Goal: Information Seeking & Learning: Find specific fact

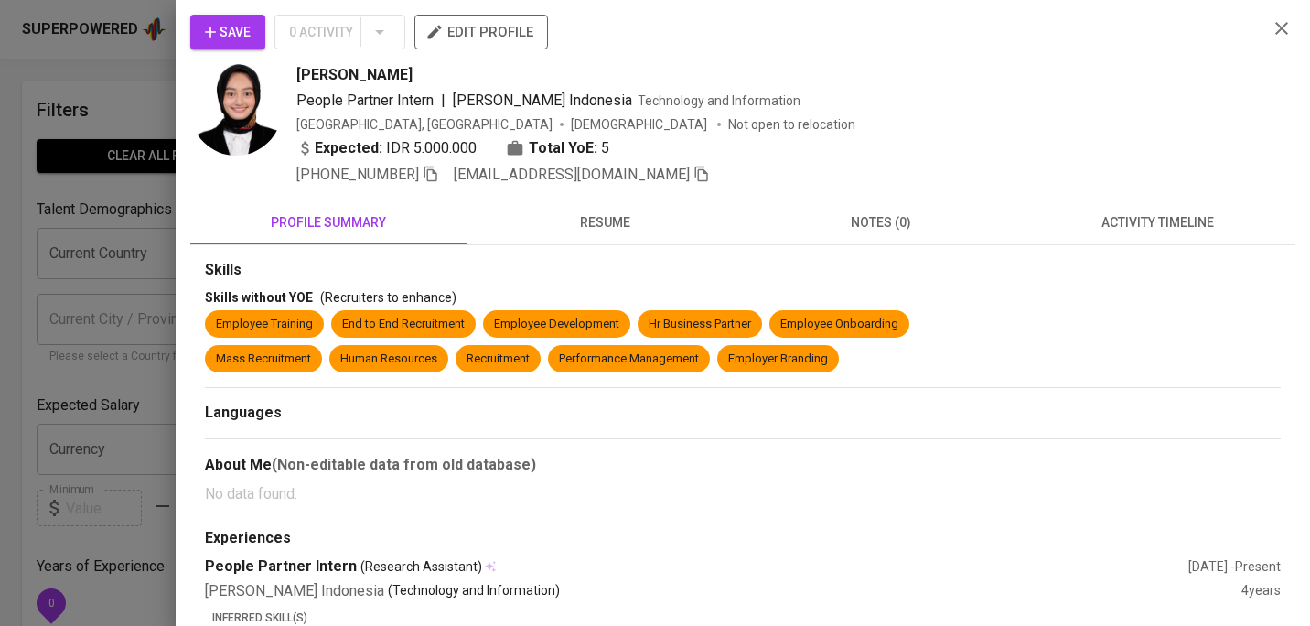
click at [1279, 21] on icon "button" at bounding box center [1282, 28] width 22 height 22
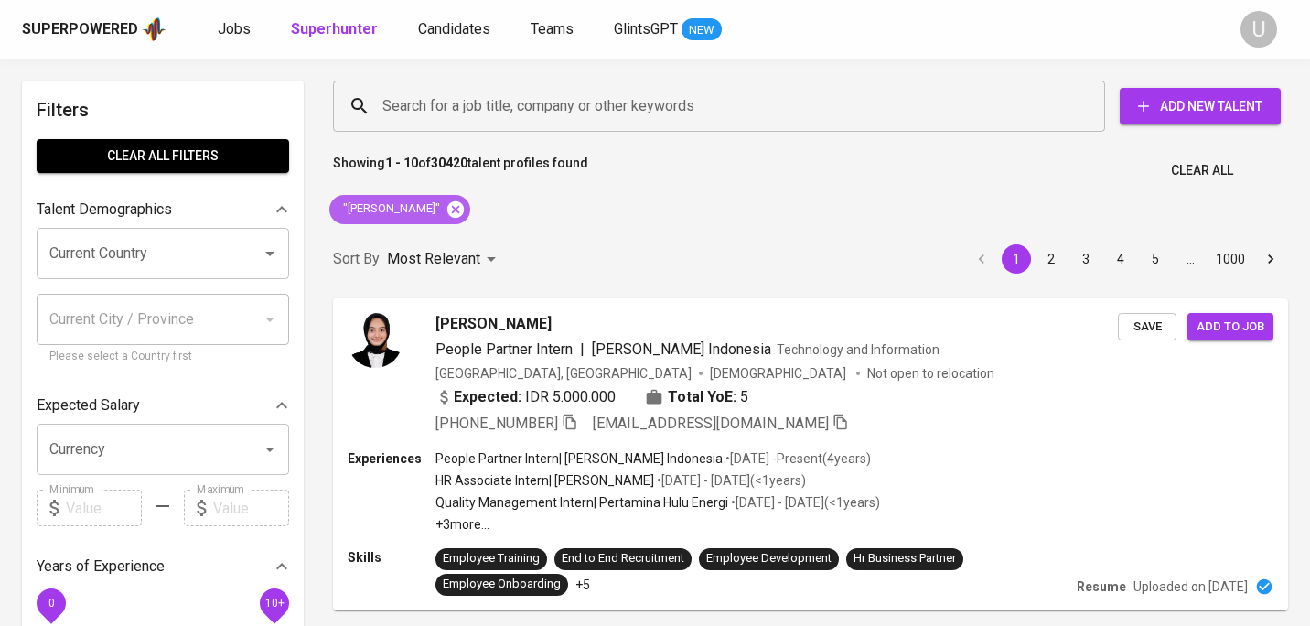
click at [464, 210] on icon at bounding box center [455, 208] width 16 height 16
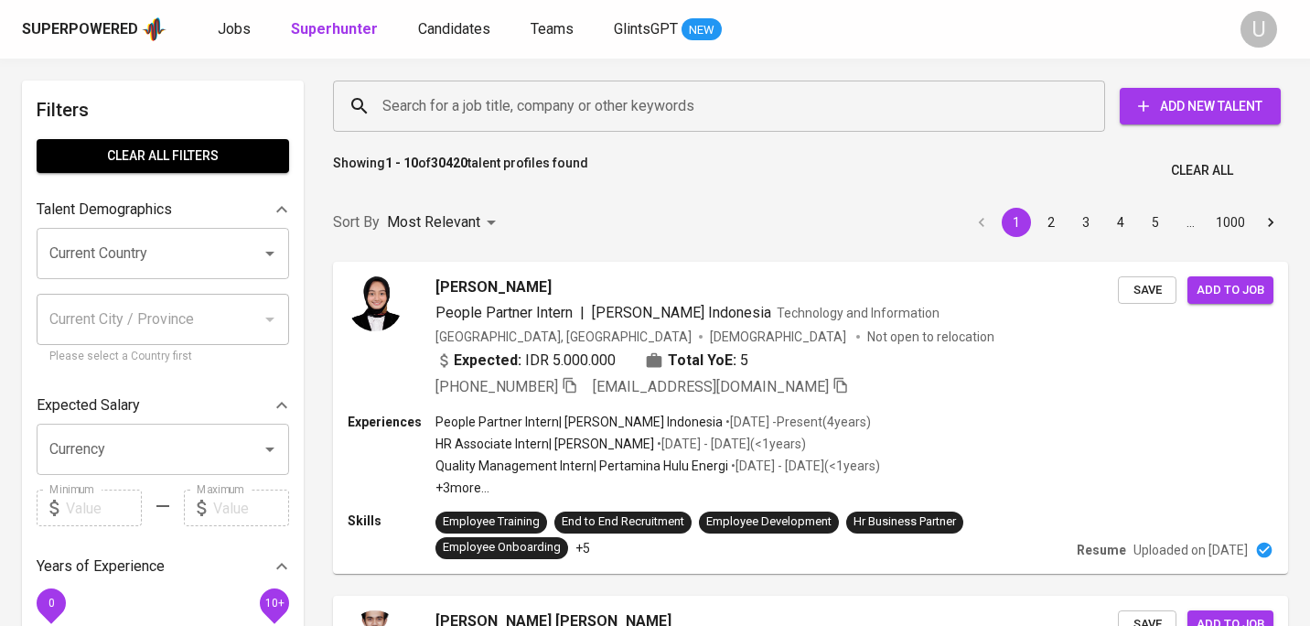
click at [499, 113] on input "Search for a job title, company or other keywords" at bounding box center [724, 106] width 692 height 35
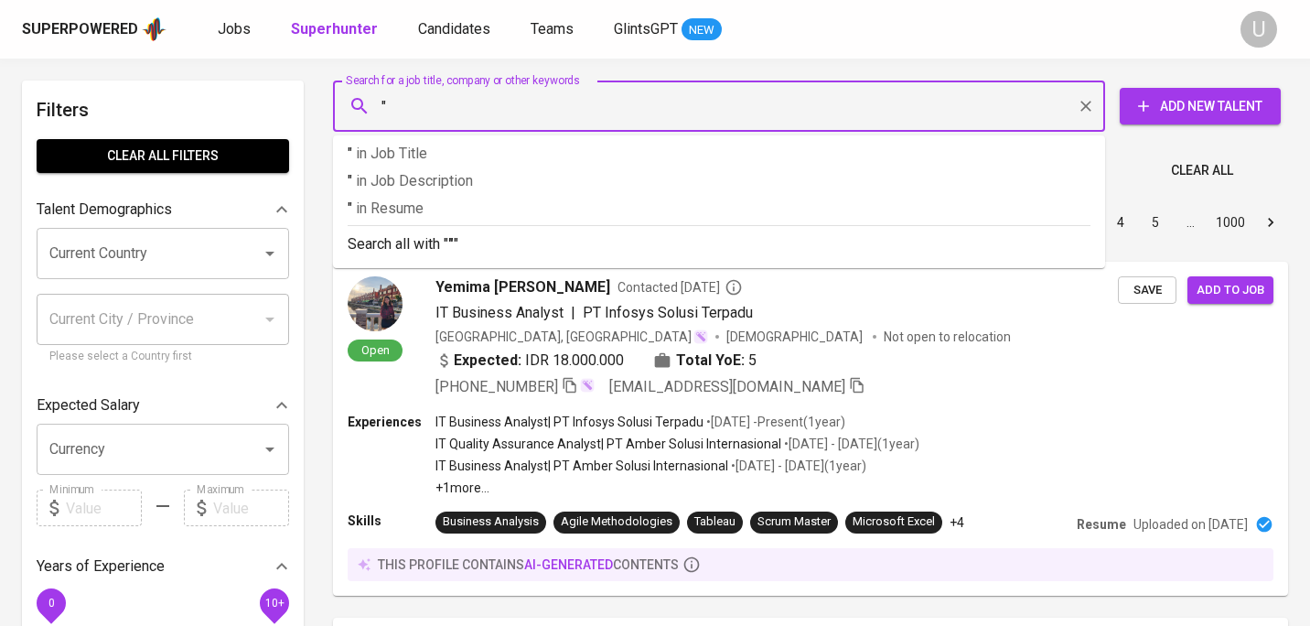
paste input "Retno Anggita Saraswati"
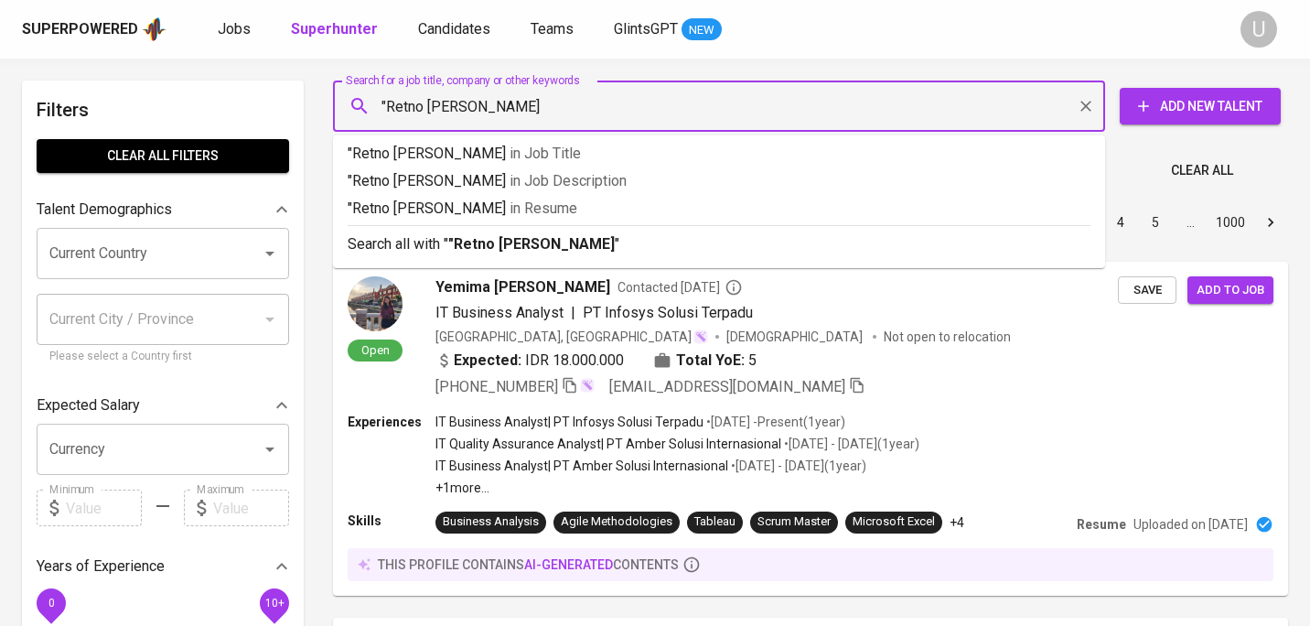
type input ""Retno Anggita Saraswati""
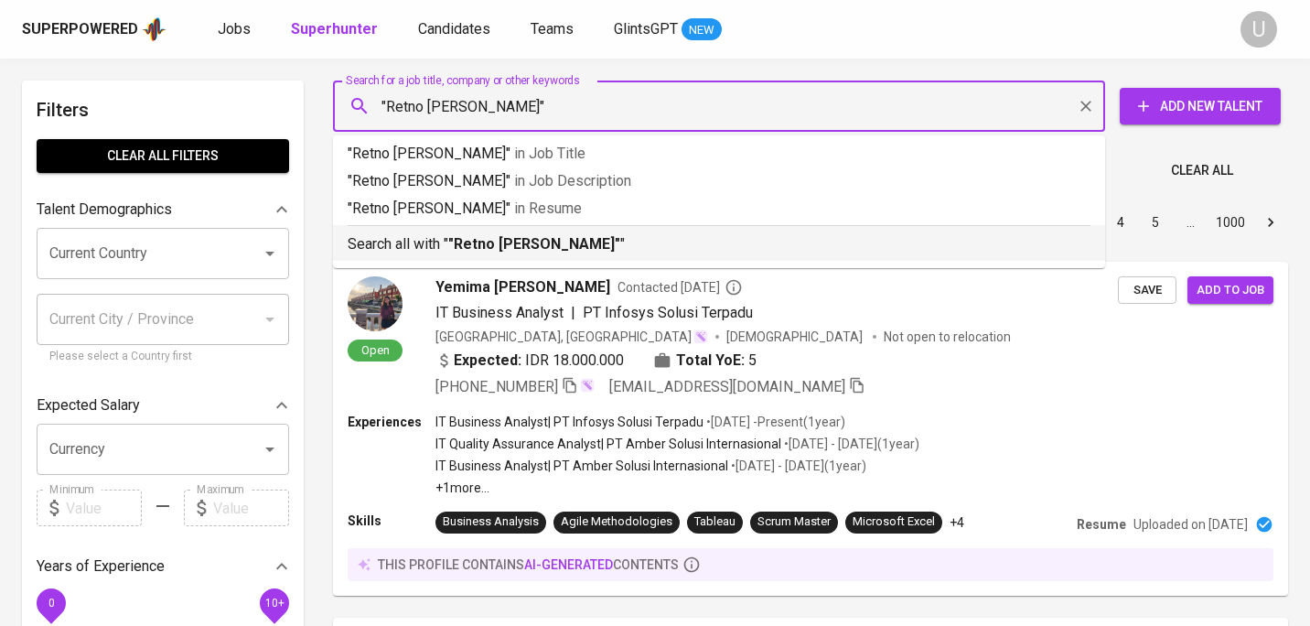
click at [564, 253] on p "Search all with " "Retno Anggita Saraswati" "" at bounding box center [719, 244] width 743 height 22
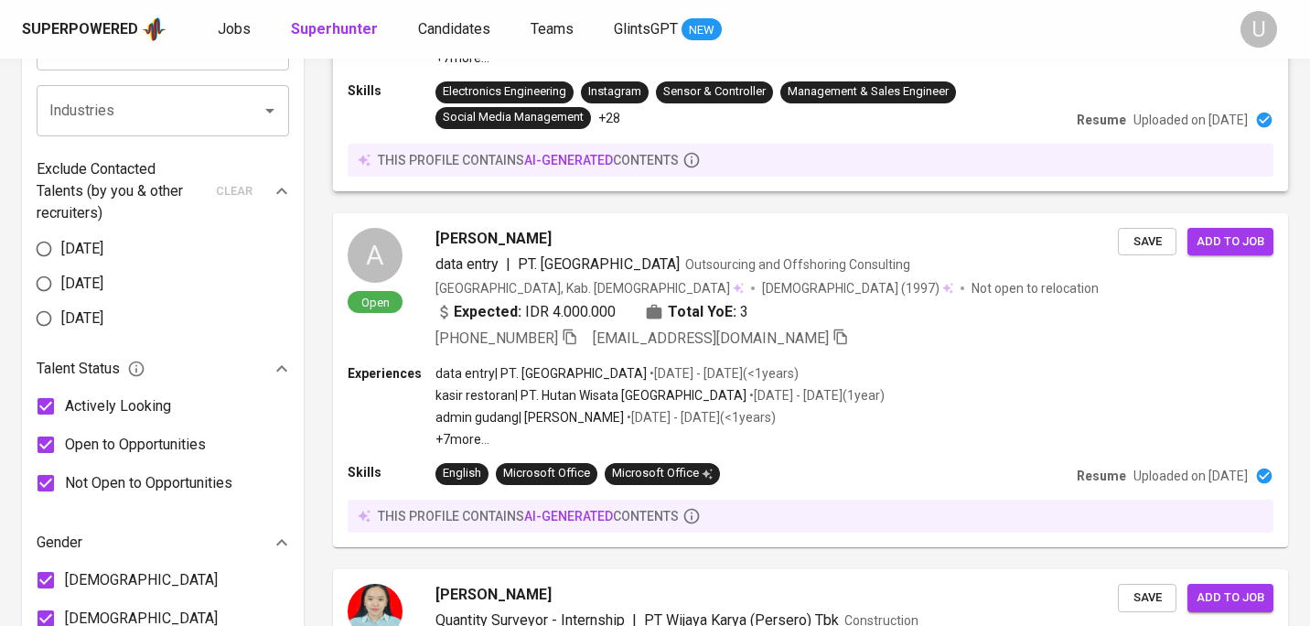
scroll to position [827, 0]
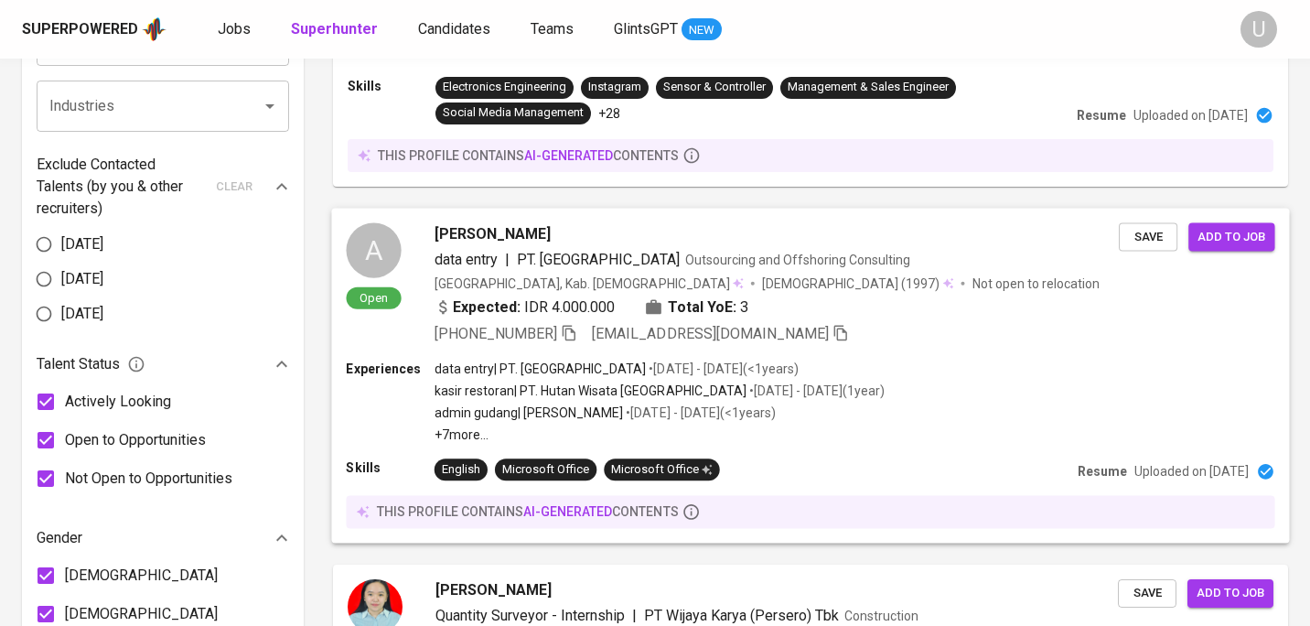
click at [625, 299] on div "Expected: IDR 4.000.000 Total YoE: 3" at bounding box center [592, 307] width 314 height 22
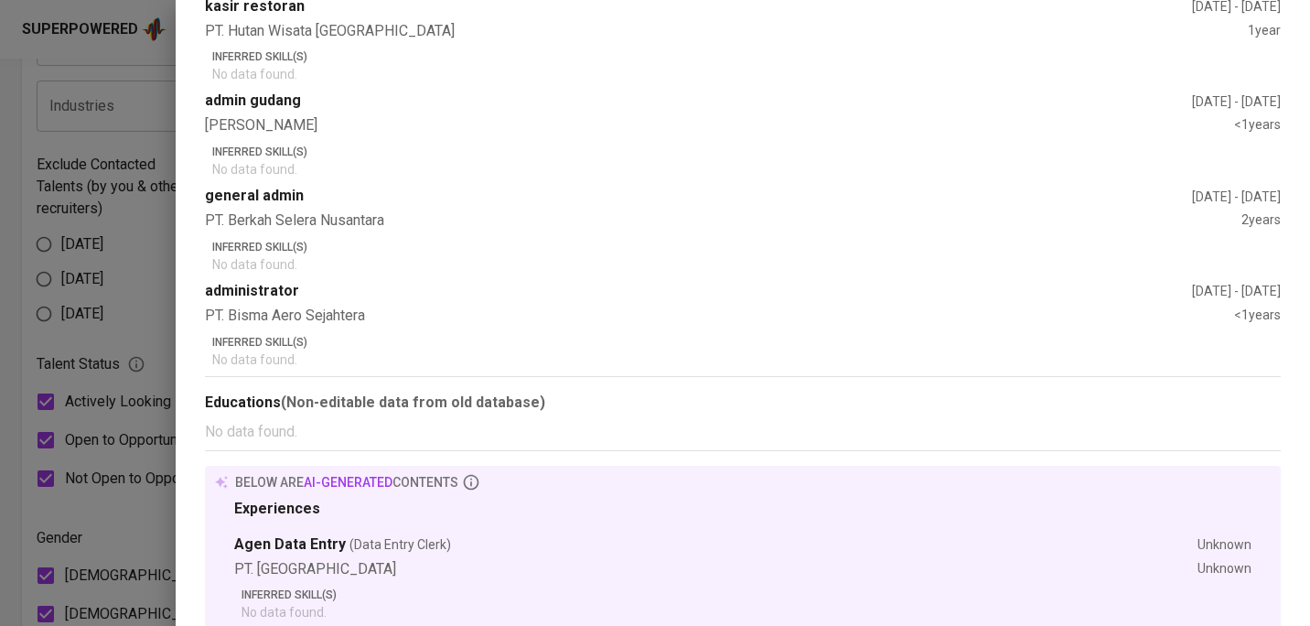
scroll to position [0, 0]
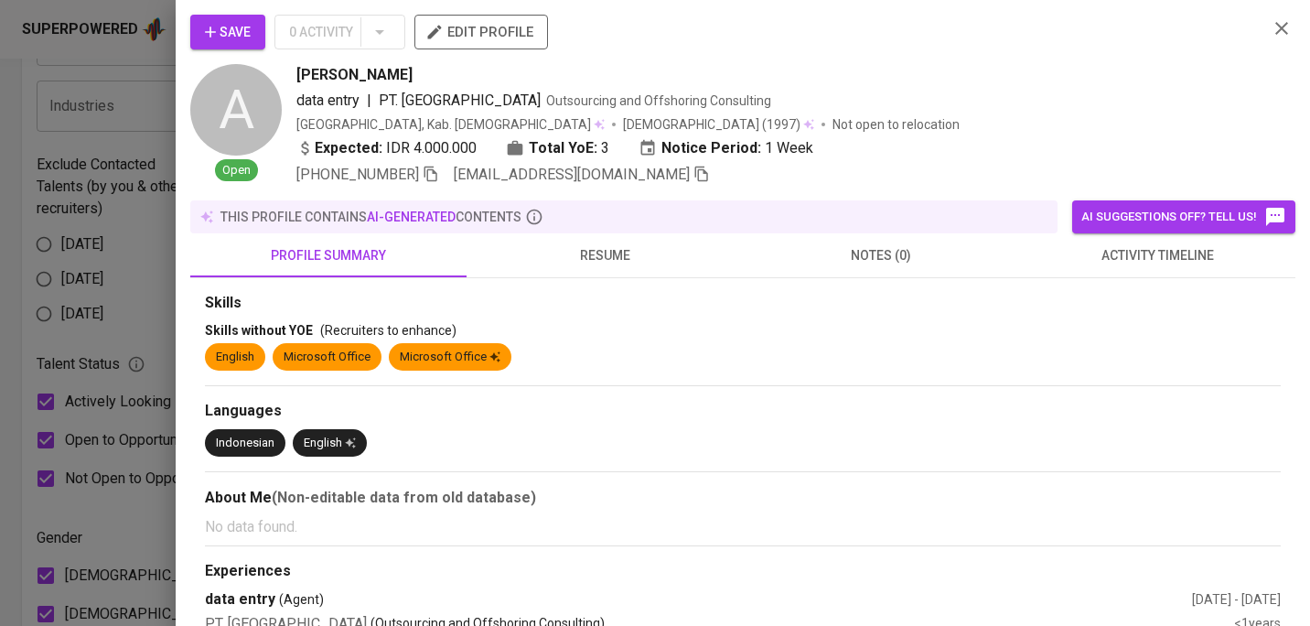
click at [602, 256] on span "resume" at bounding box center [605, 255] width 254 height 23
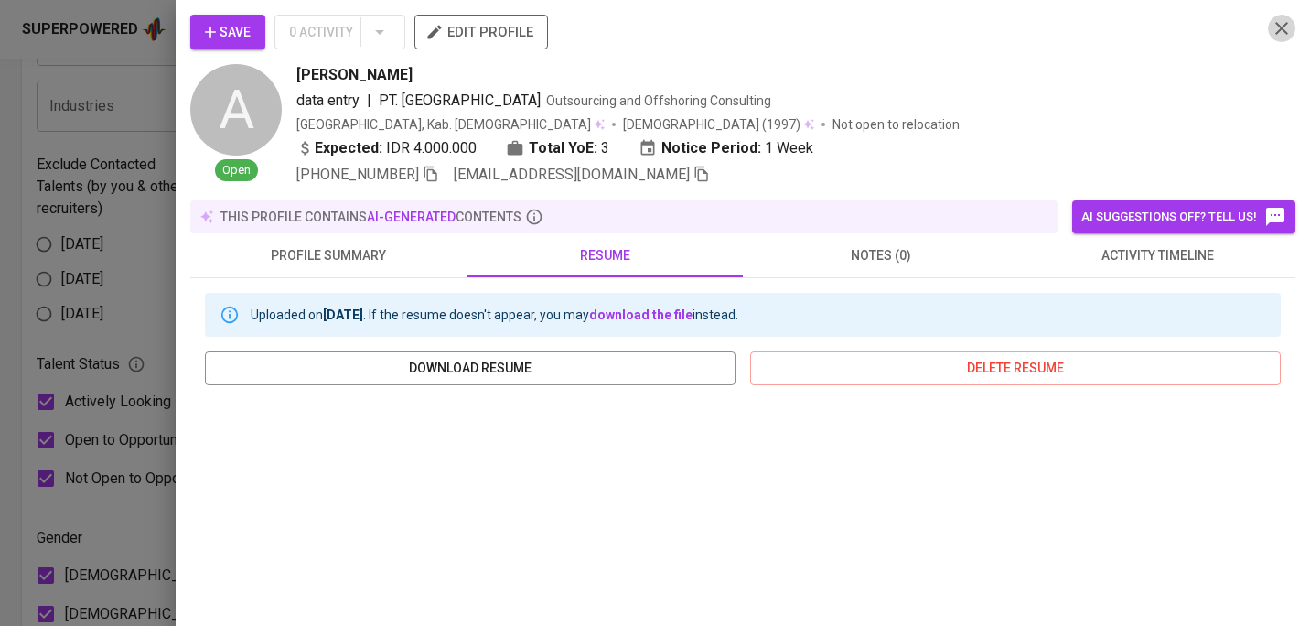
click at [1285, 31] on icon "button" at bounding box center [1282, 28] width 13 height 13
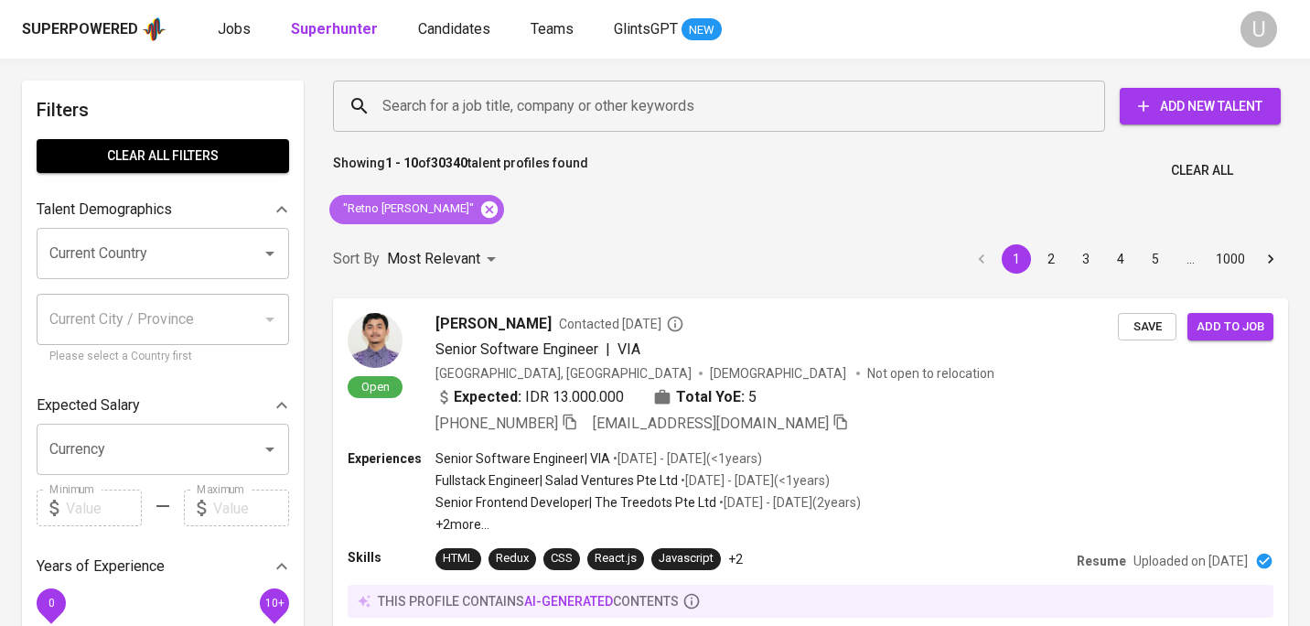
click at [497, 211] on icon at bounding box center [489, 208] width 16 height 16
click at [501, 95] on input "Search for a job title, company or other keywords" at bounding box center [724, 106] width 692 height 35
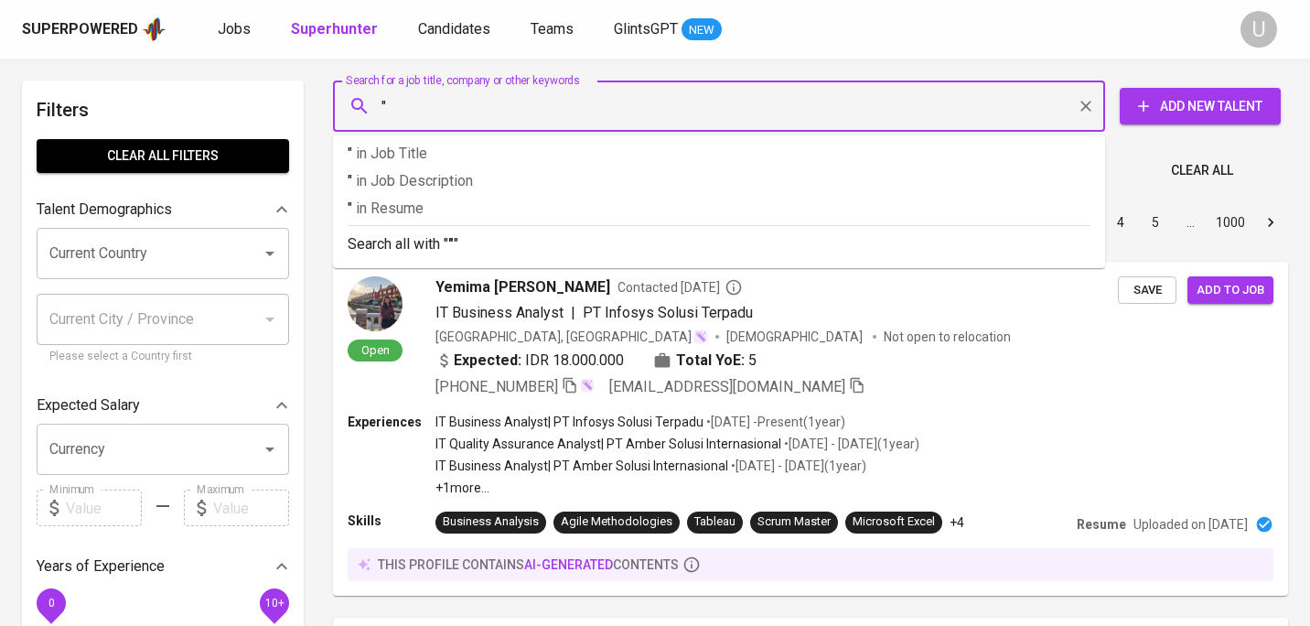
paste input "Tasca Claudia Rompis"
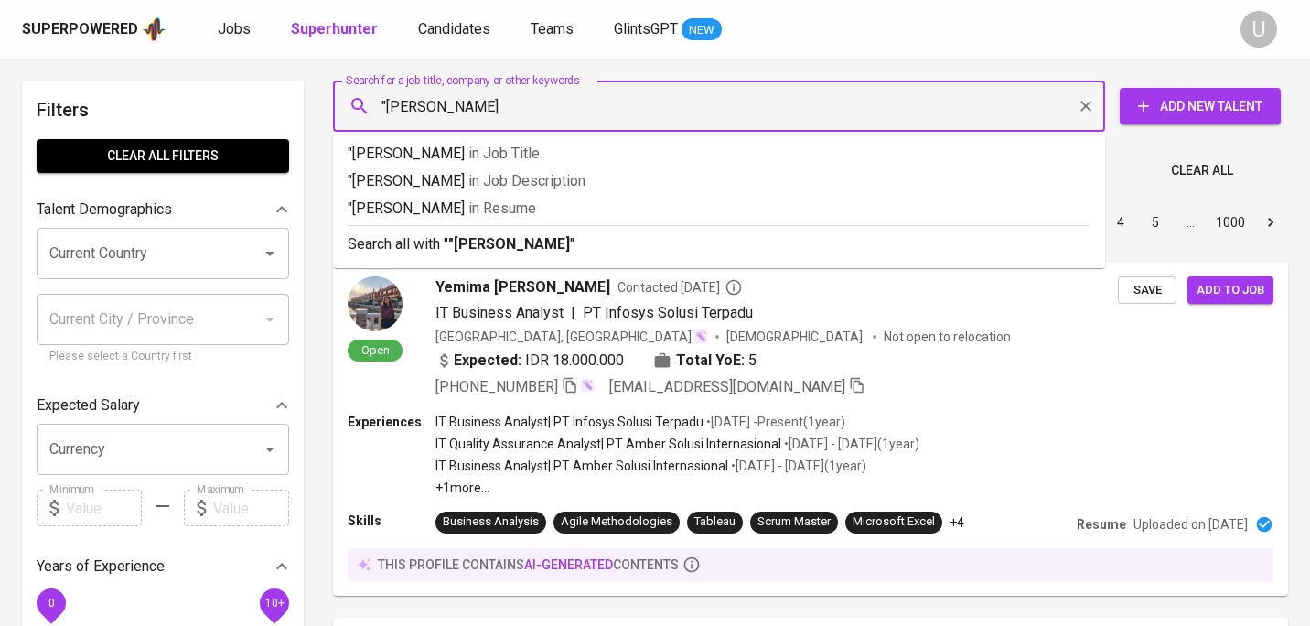
type input ""Tasca Claudia Rompis""
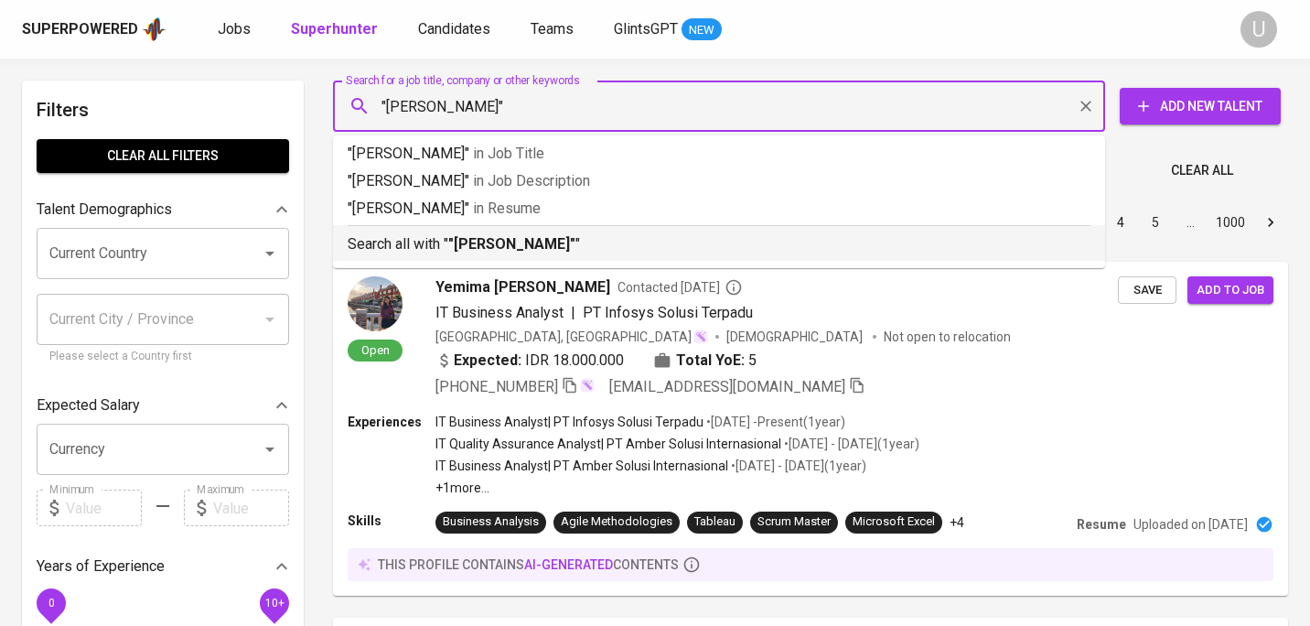
click at [504, 245] on b ""Tasca Claudia Rompis"" at bounding box center [511, 243] width 127 height 17
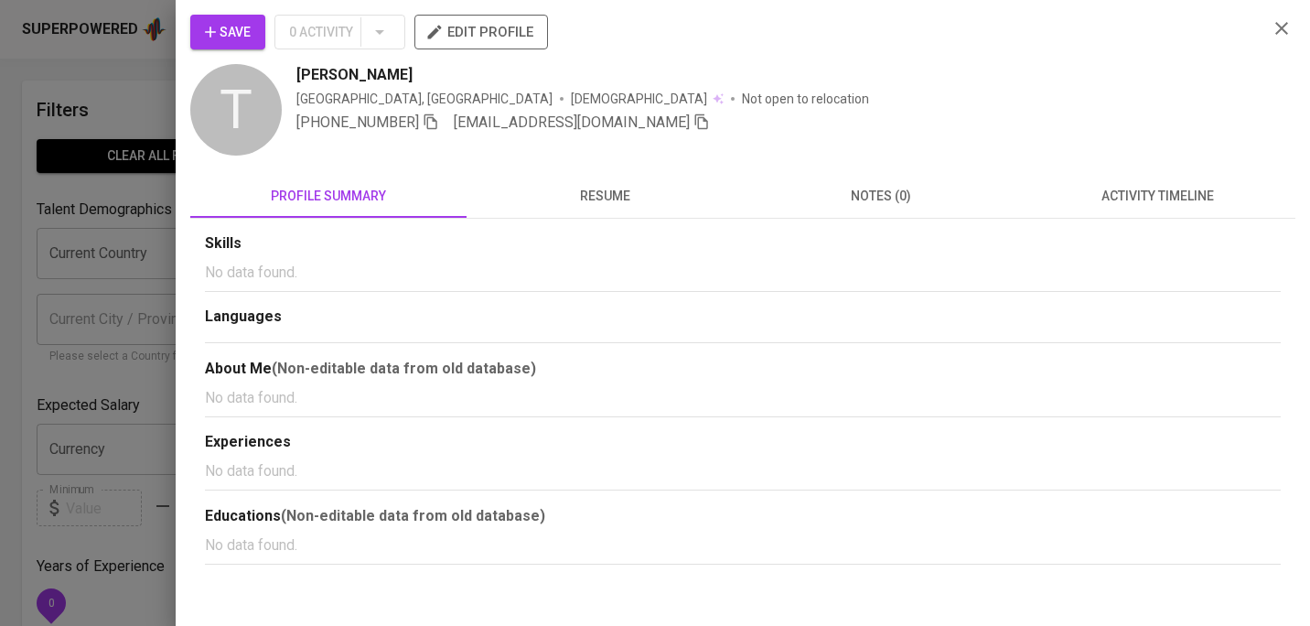
scroll to position [3033, 0]
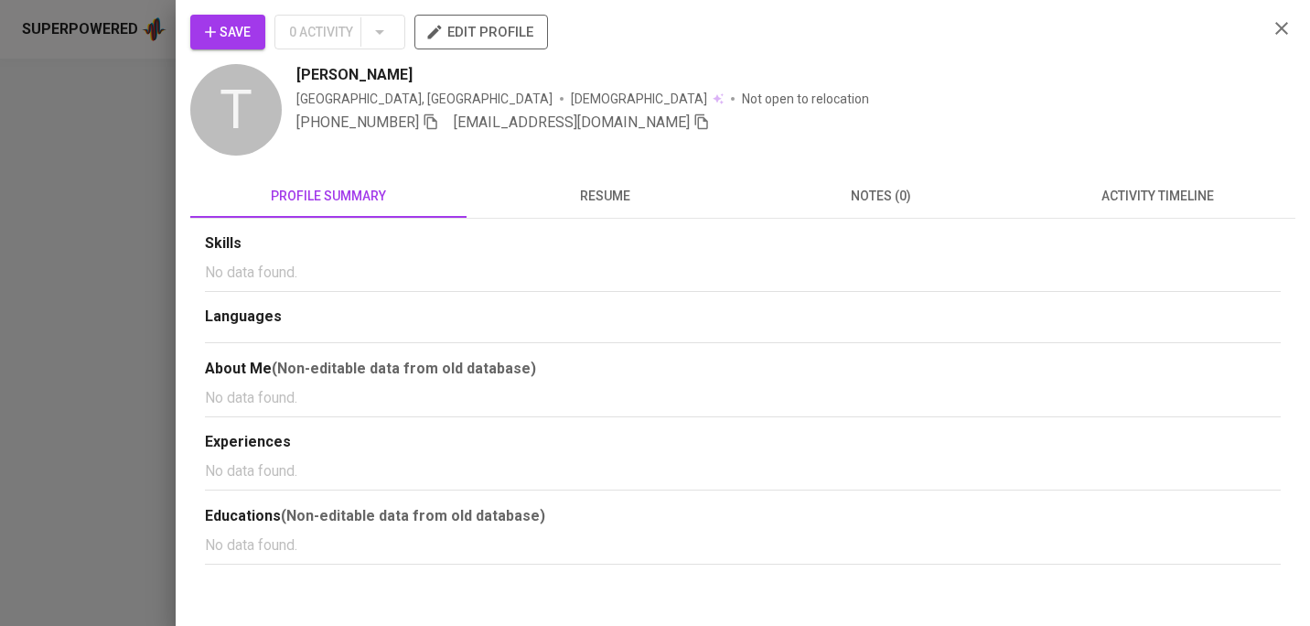
click at [1281, 30] on icon "button" at bounding box center [1282, 28] width 22 height 22
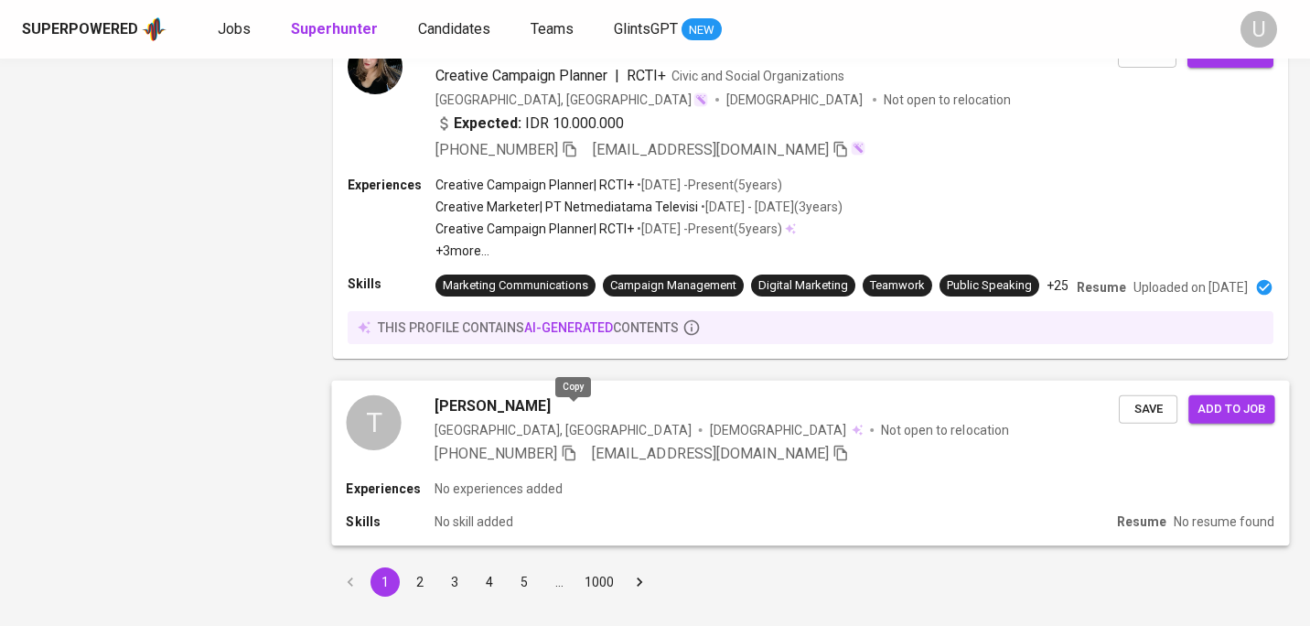
click at [568, 445] on icon "button" at bounding box center [569, 453] width 16 height 16
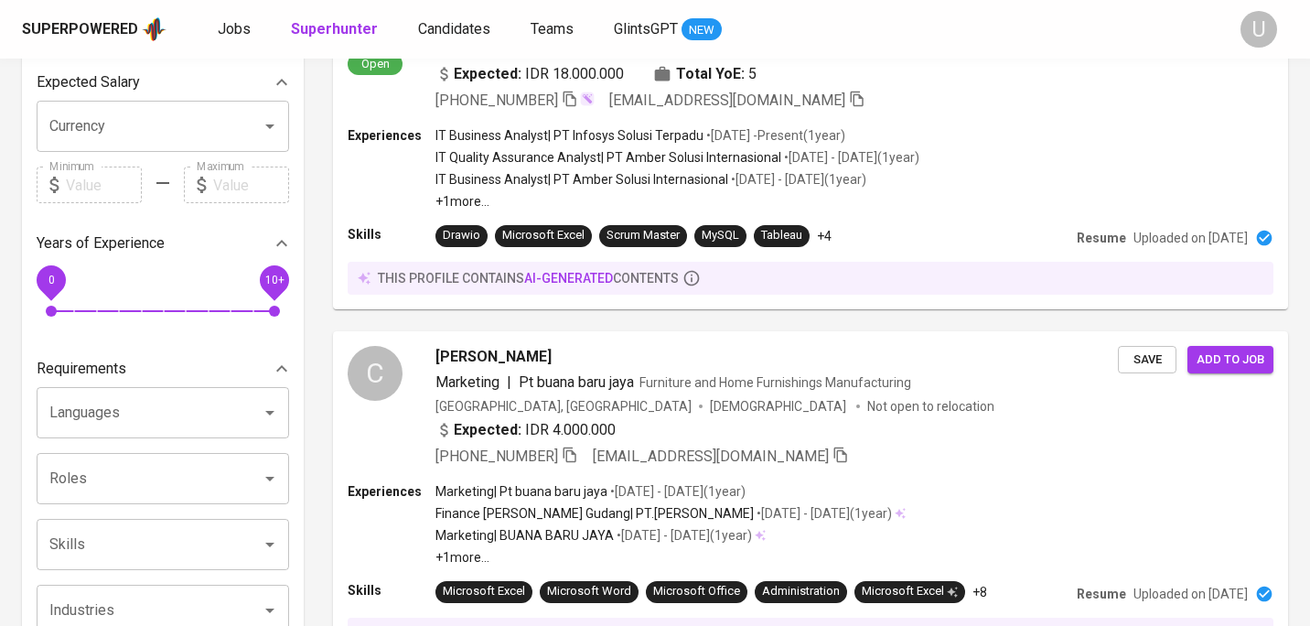
scroll to position [0, 0]
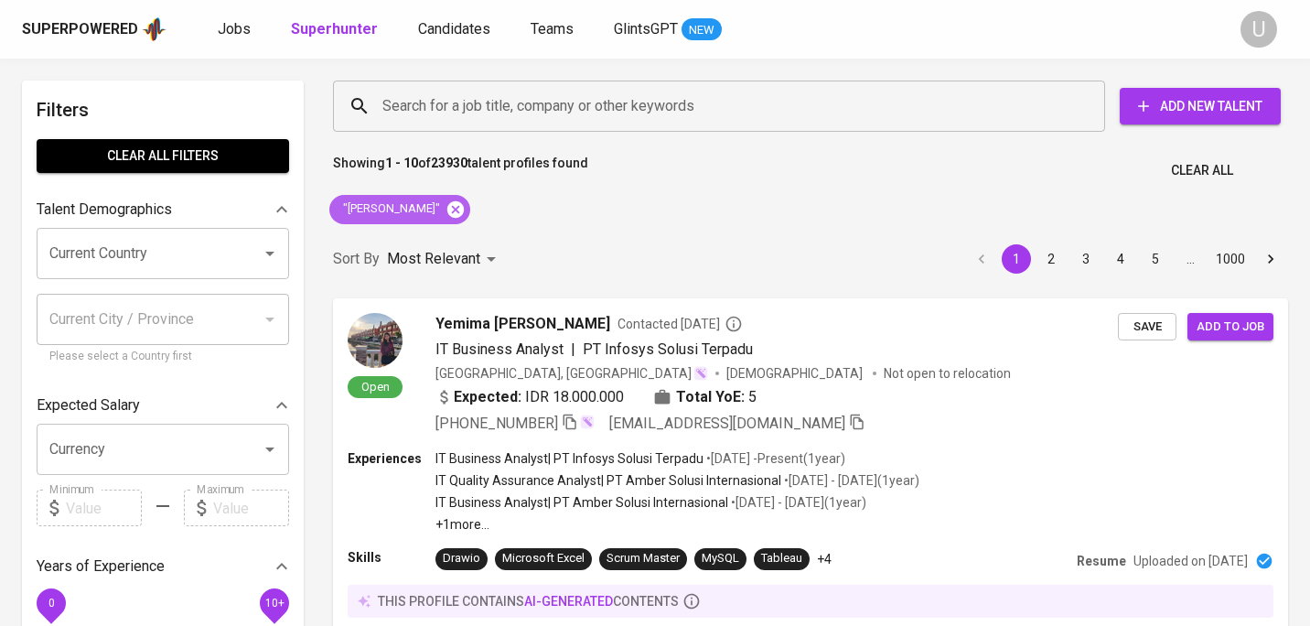
click at [464, 213] on icon at bounding box center [455, 208] width 16 height 16
click at [491, 113] on input "Search for a job title, company or other keywords" at bounding box center [724, 106] width 692 height 35
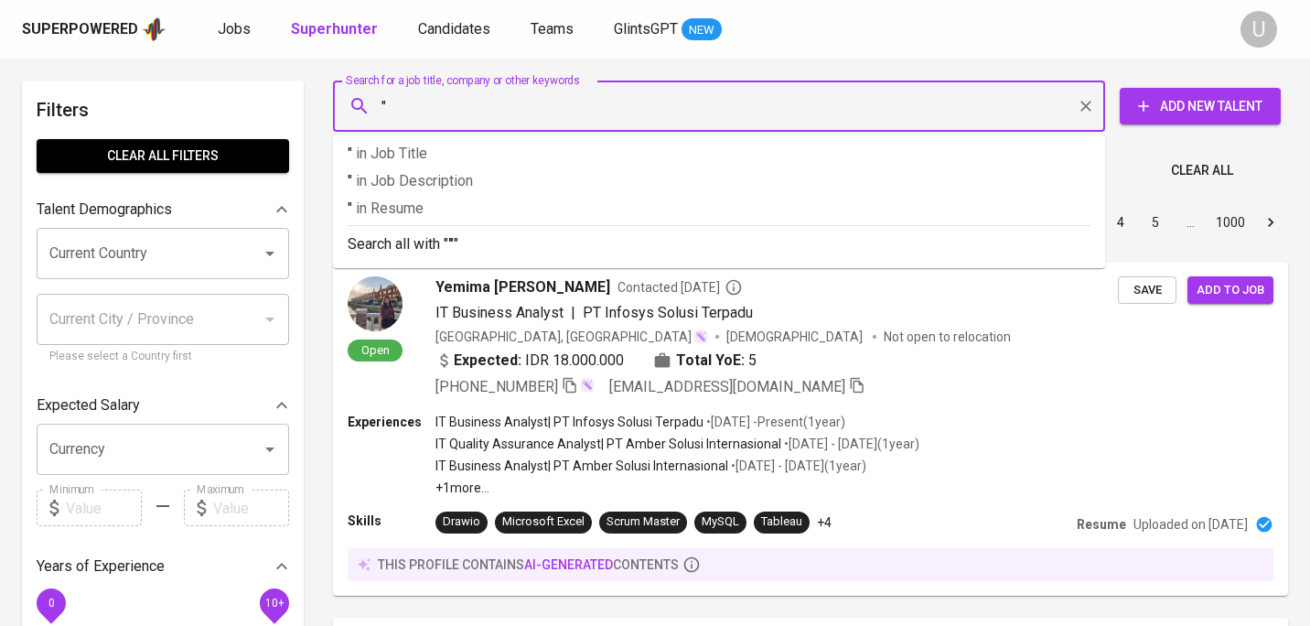
paste input "Ignasius Satrio Pinandito"
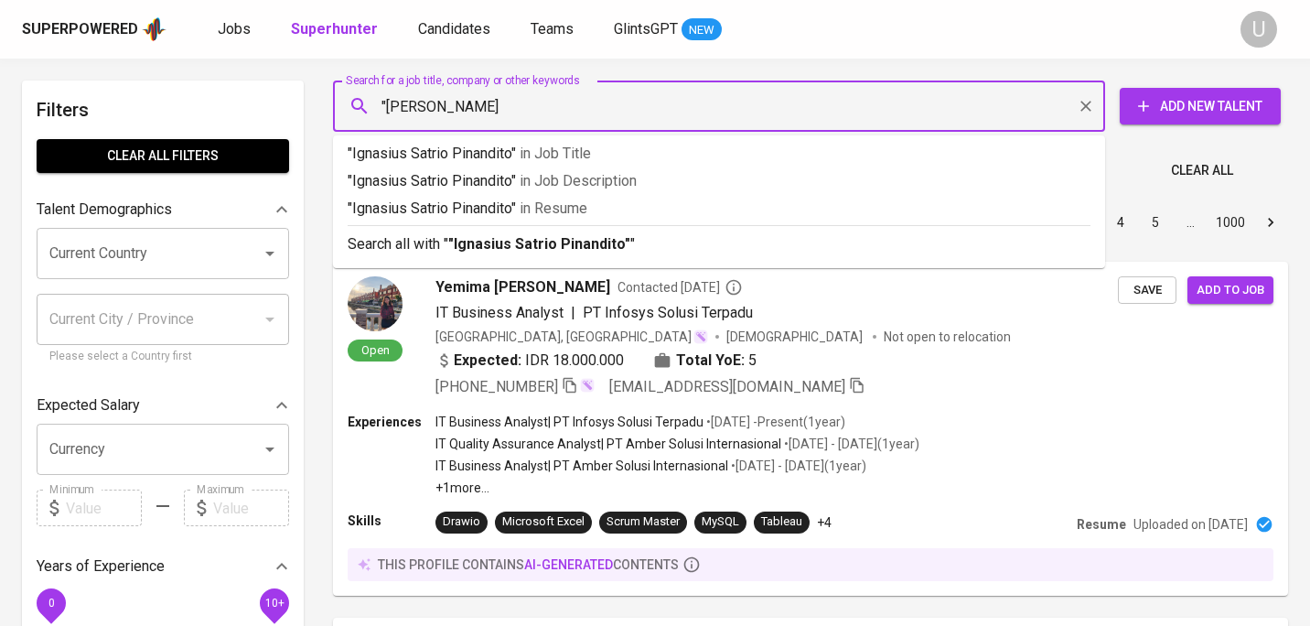
type input ""Ignasius Satrio Pinandito""
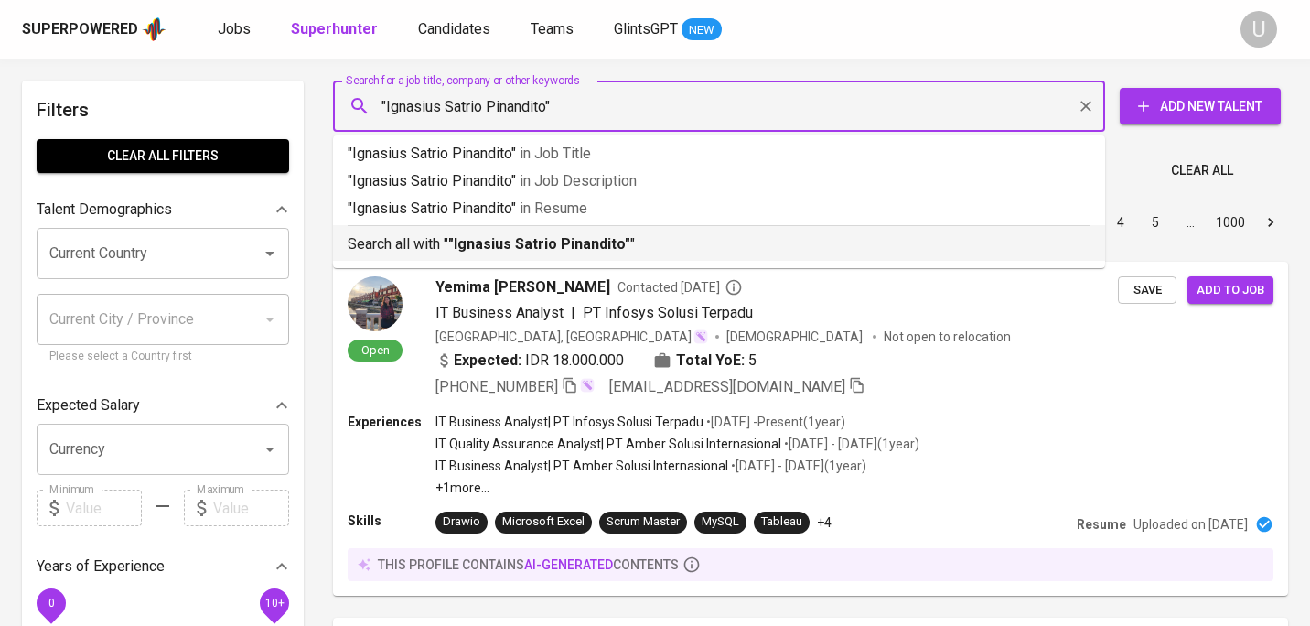
click at [538, 264] on ul ""Ignasius Satrio Pinandito" in Job Title "Ignasius Satrio Pinandito" in Job Des…" at bounding box center [719, 201] width 772 height 133
click at [537, 249] on b ""Ignasius Satrio Pinandito"" at bounding box center [539, 243] width 182 height 17
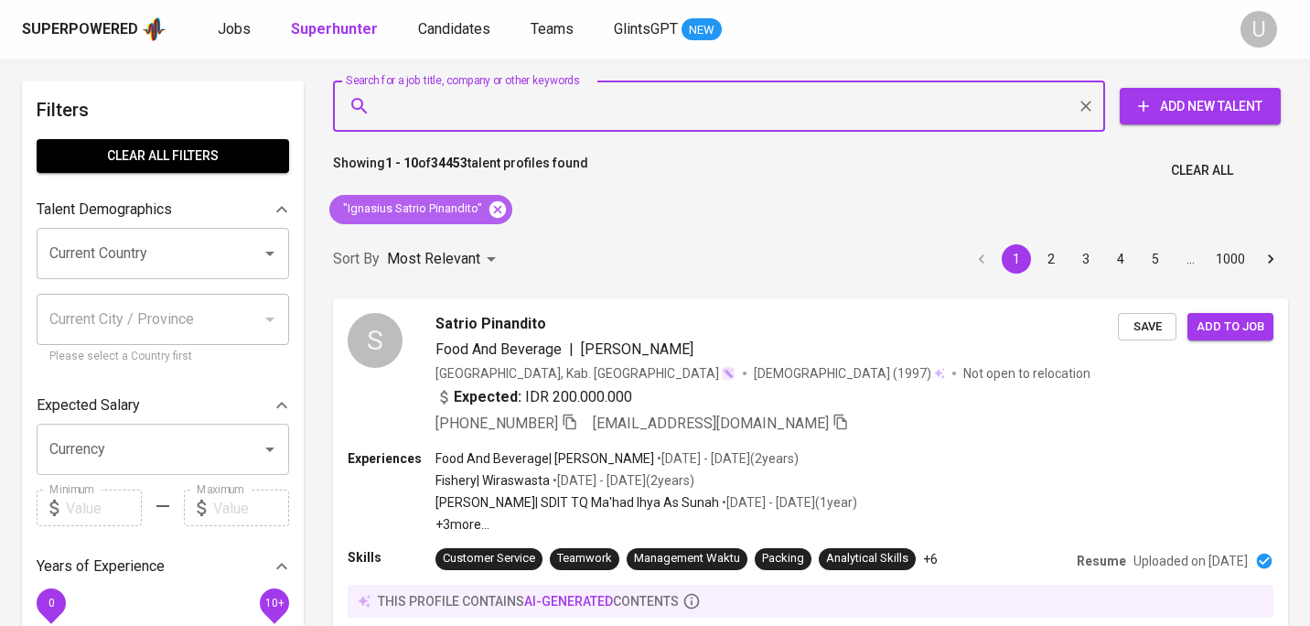
click at [498, 213] on icon at bounding box center [498, 208] width 16 height 16
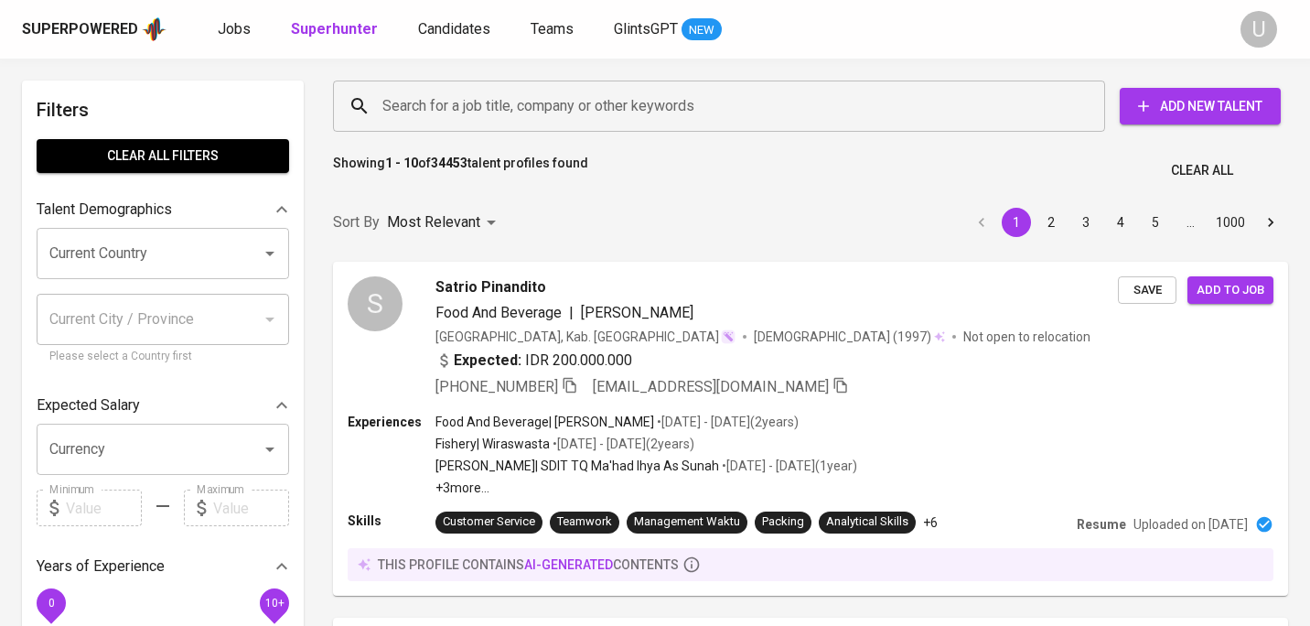
click at [508, 103] on input "Search for a job title, company or other keywords" at bounding box center [724, 106] width 692 height 35
click at [503, 117] on input "Search for a job title, company or other keywords" at bounding box center [724, 106] width 692 height 35
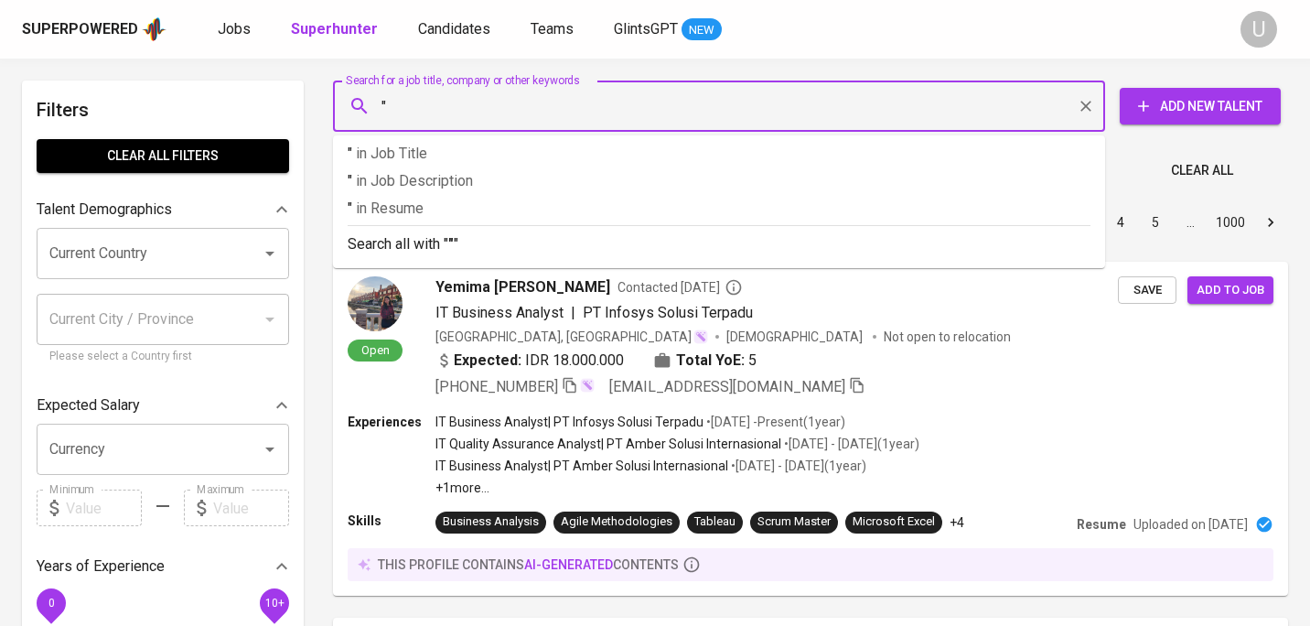
paste input "Naurah Anandya Mahendra"
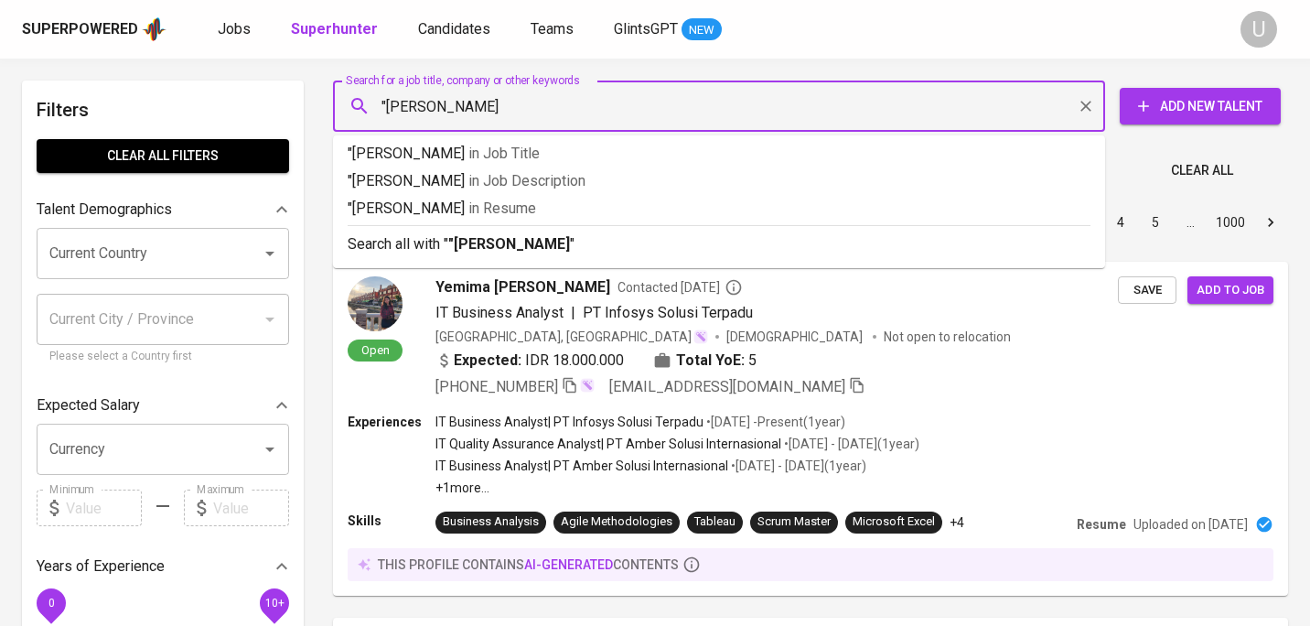
type input ""Naurah Anandya Mahendra""
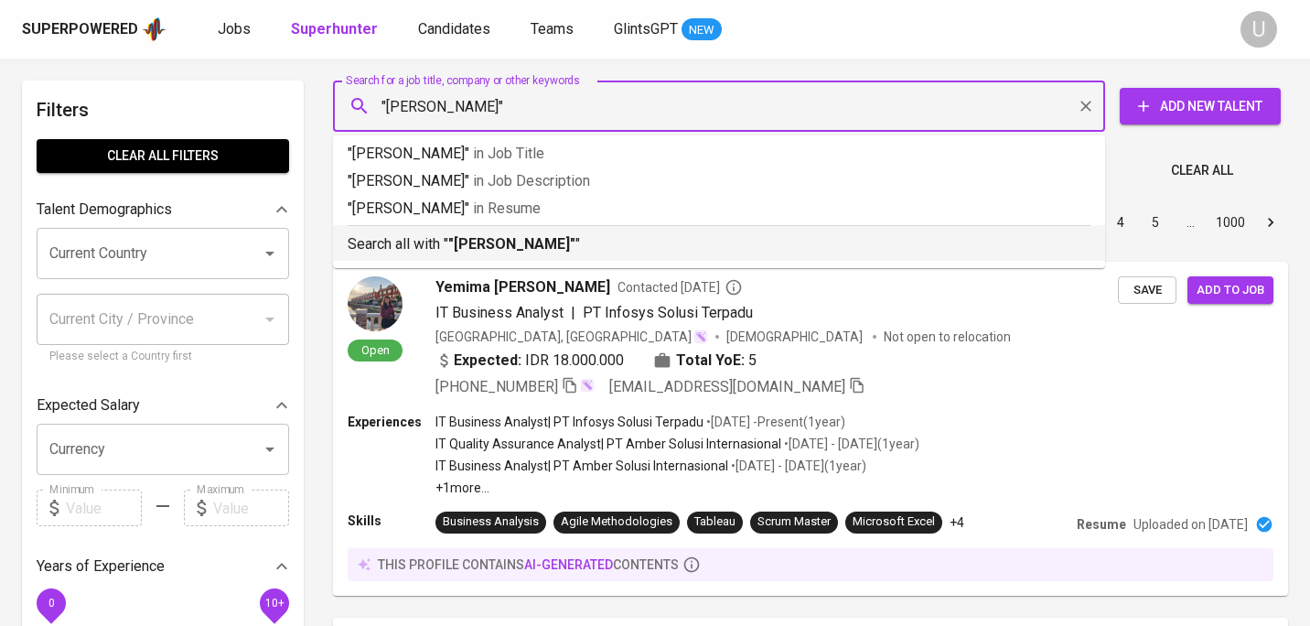
click at [524, 252] on b ""Naurah Anandya Mahendra"" at bounding box center [511, 243] width 127 height 17
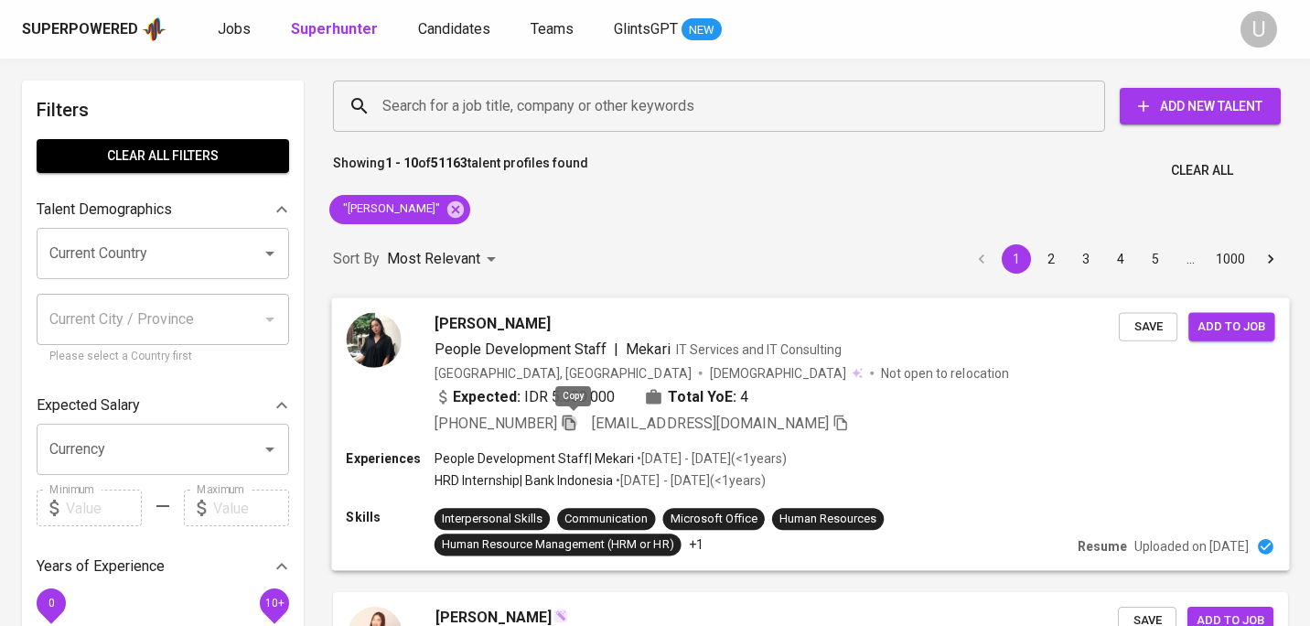
click at [577, 423] on icon "button" at bounding box center [569, 422] width 16 height 16
click at [464, 214] on icon at bounding box center [455, 208] width 16 height 16
click at [494, 133] on div "Search for a job title, company or other keywords Search for a job title, compa…" at bounding box center [806, 106] width 955 height 59
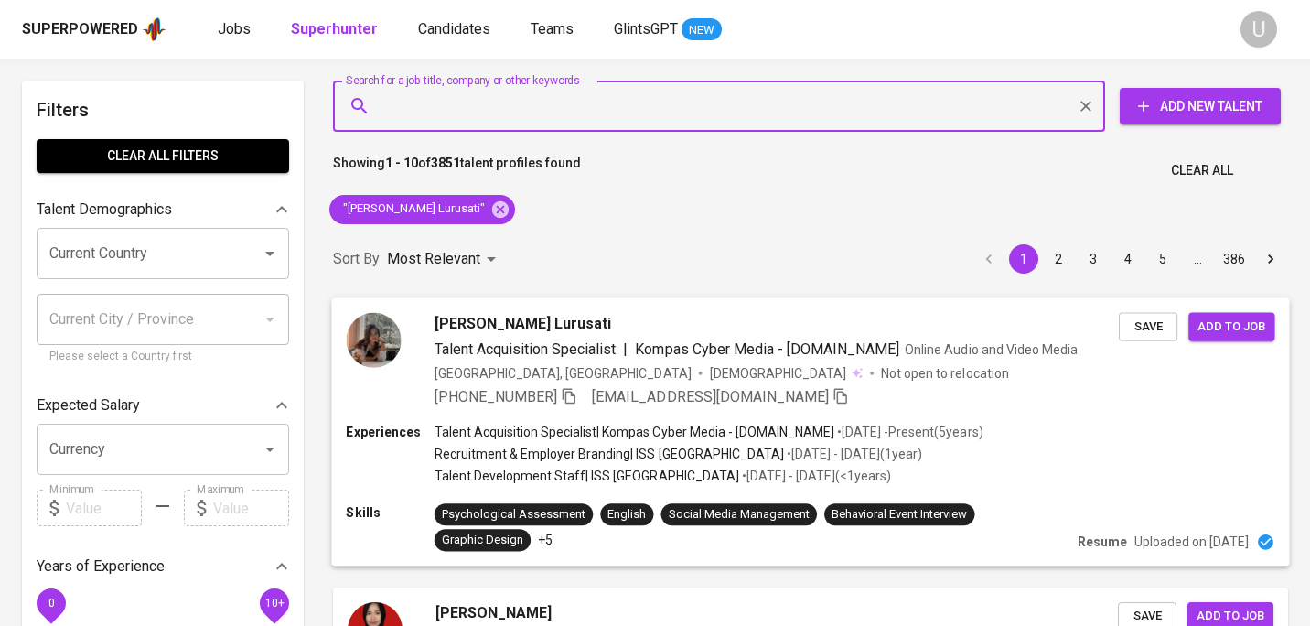
click at [566, 395] on div "[PHONE_NUMBER] [EMAIL_ADDRESS][DOMAIN_NAME]" at bounding box center [642, 396] width 415 height 22
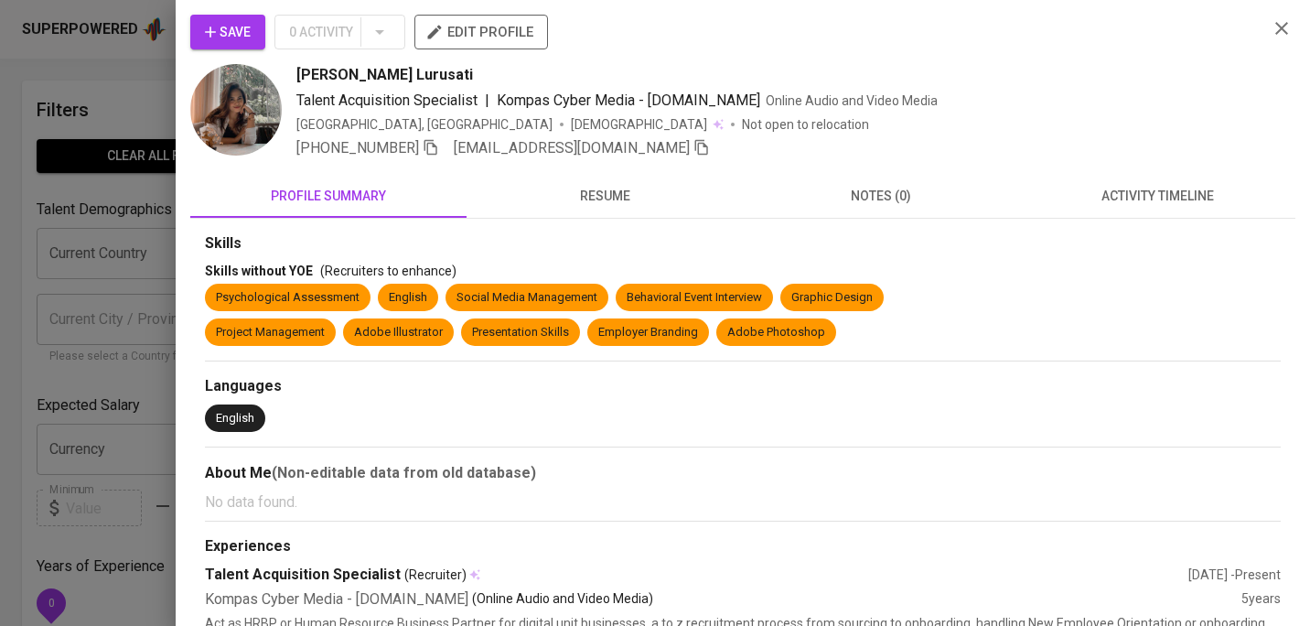
click at [1280, 35] on icon "button" at bounding box center [1282, 28] width 22 height 22
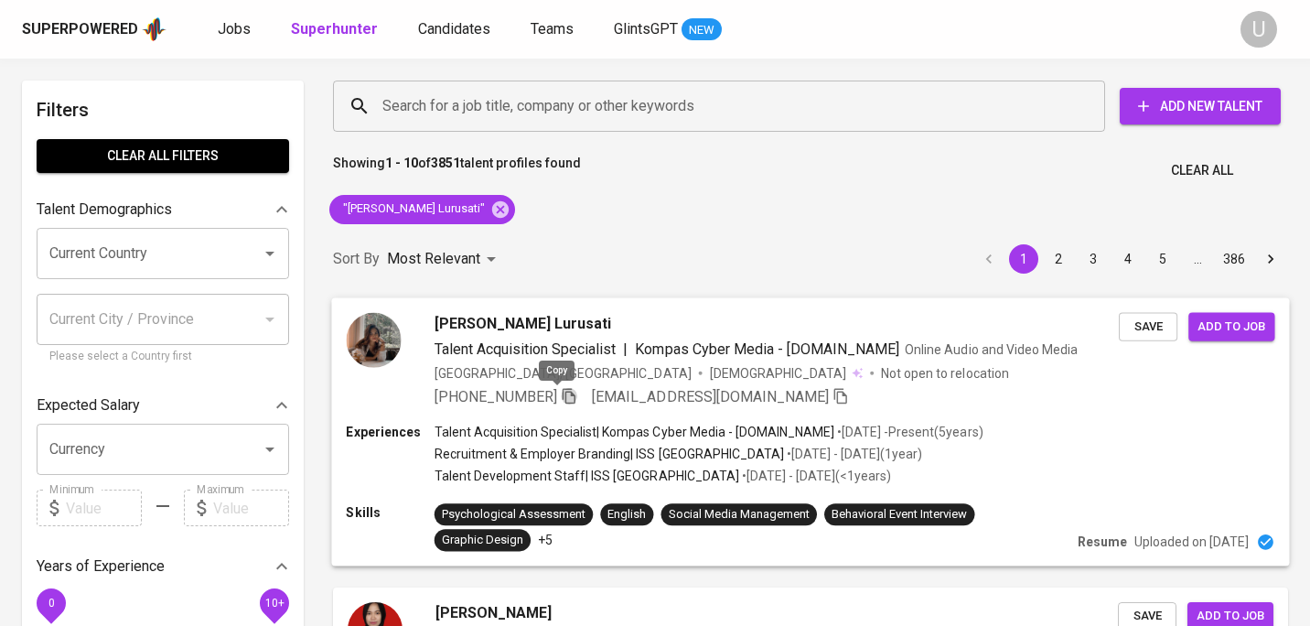
click at [561, 400] on icon "button" at bounding box center [569, 395] width 16 height 16
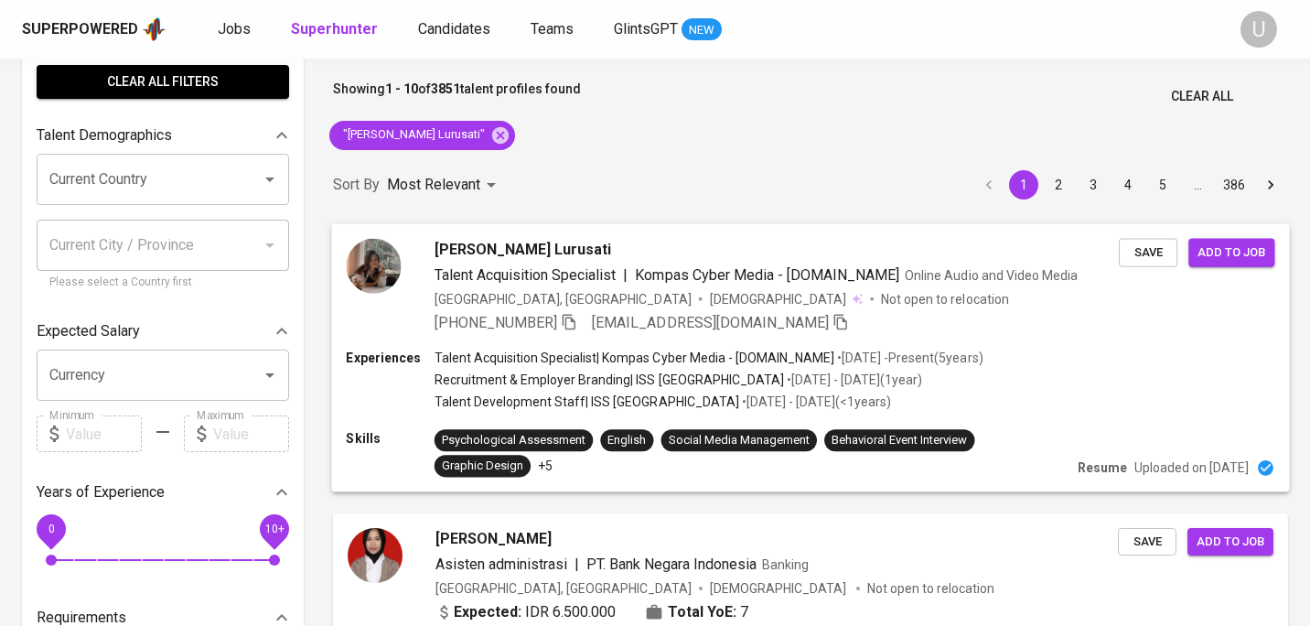
scroll to position [77, 0]
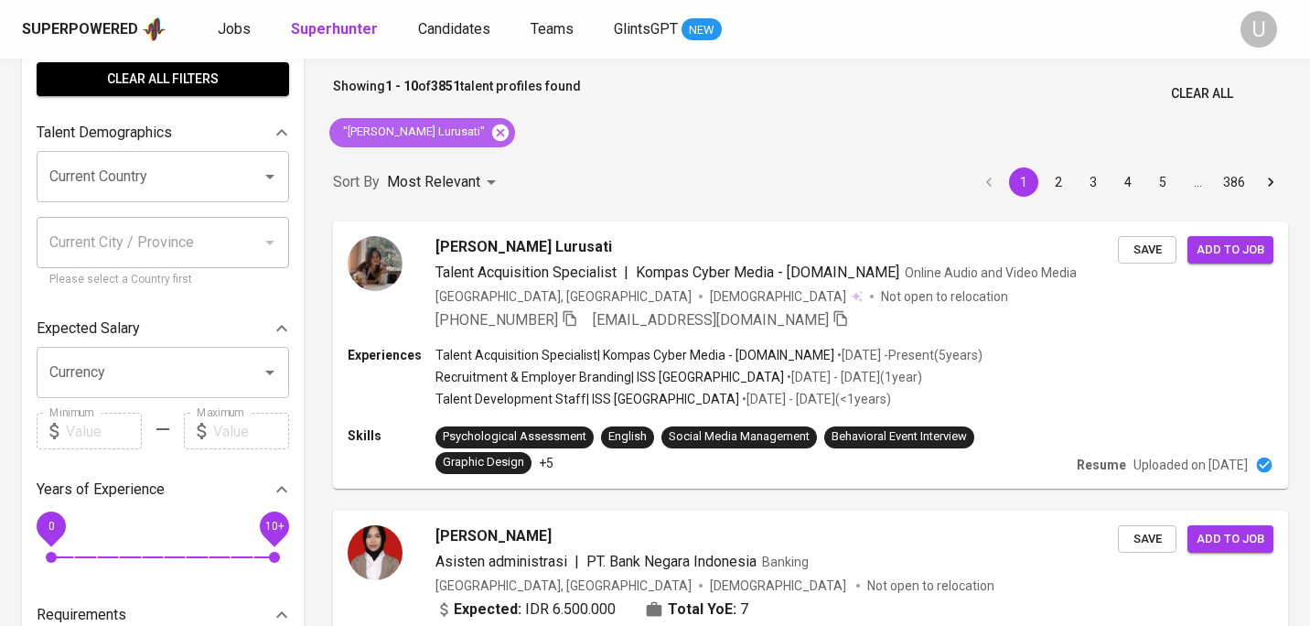
click at [492, 137] on icon at bounding box center [500, 132] width 16 height 16
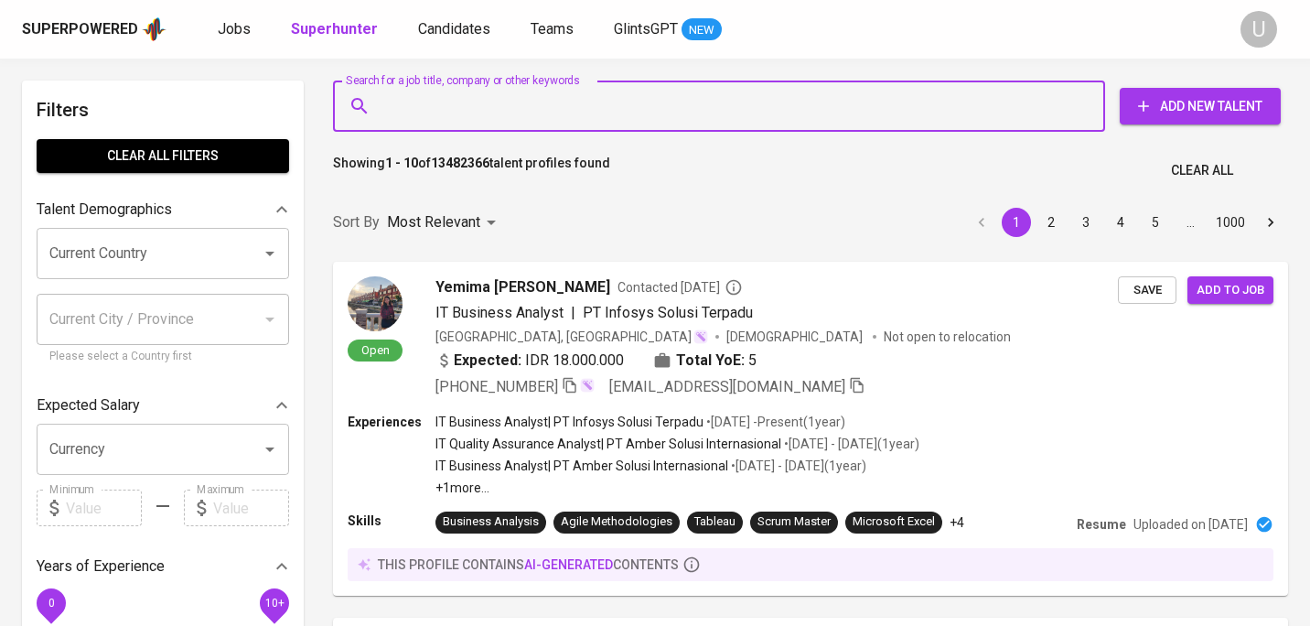
click at [452, 102] on input "Search for a job title, company or other keywords" at bounding box center [724, 106] width 692 height 35
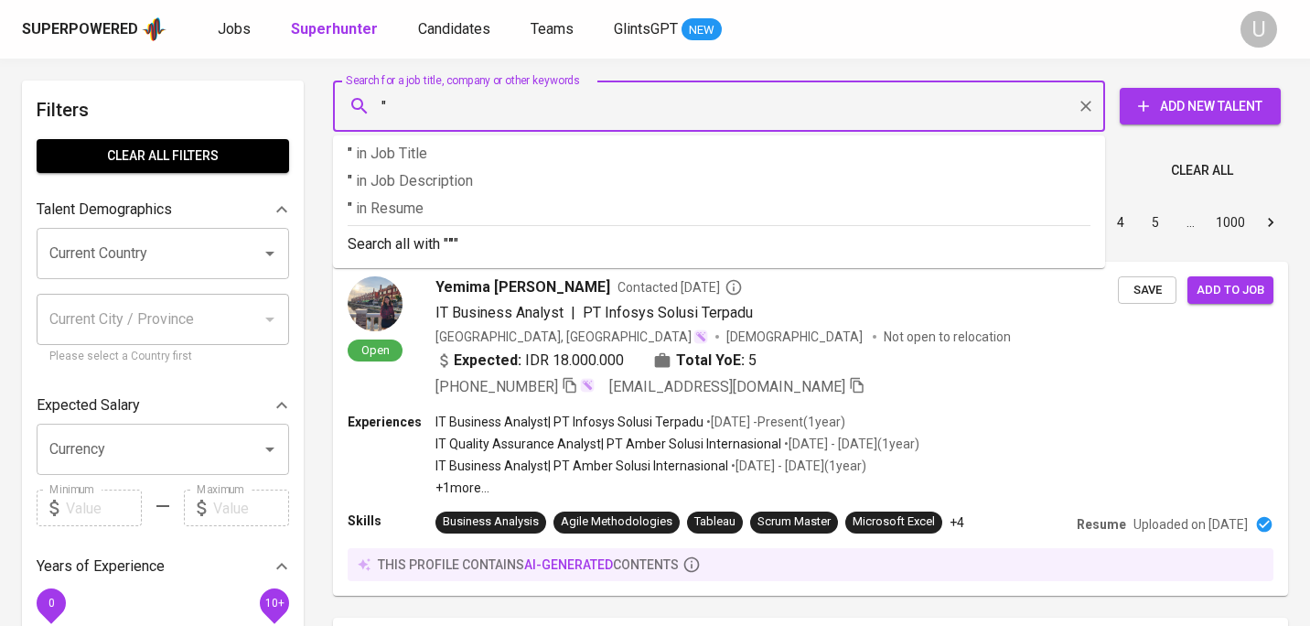
paste input "[PERSON_NAME] Fazilatun Nisa"
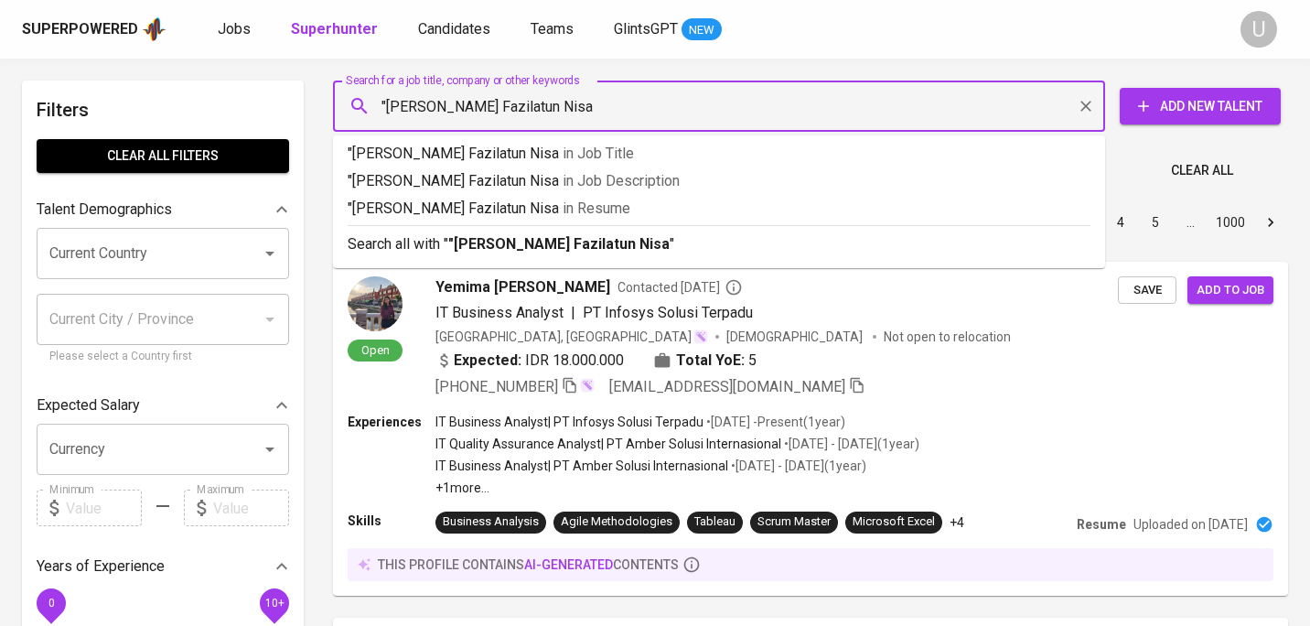
type input ""[PERSON_NAME] Fazilatun Nisa""
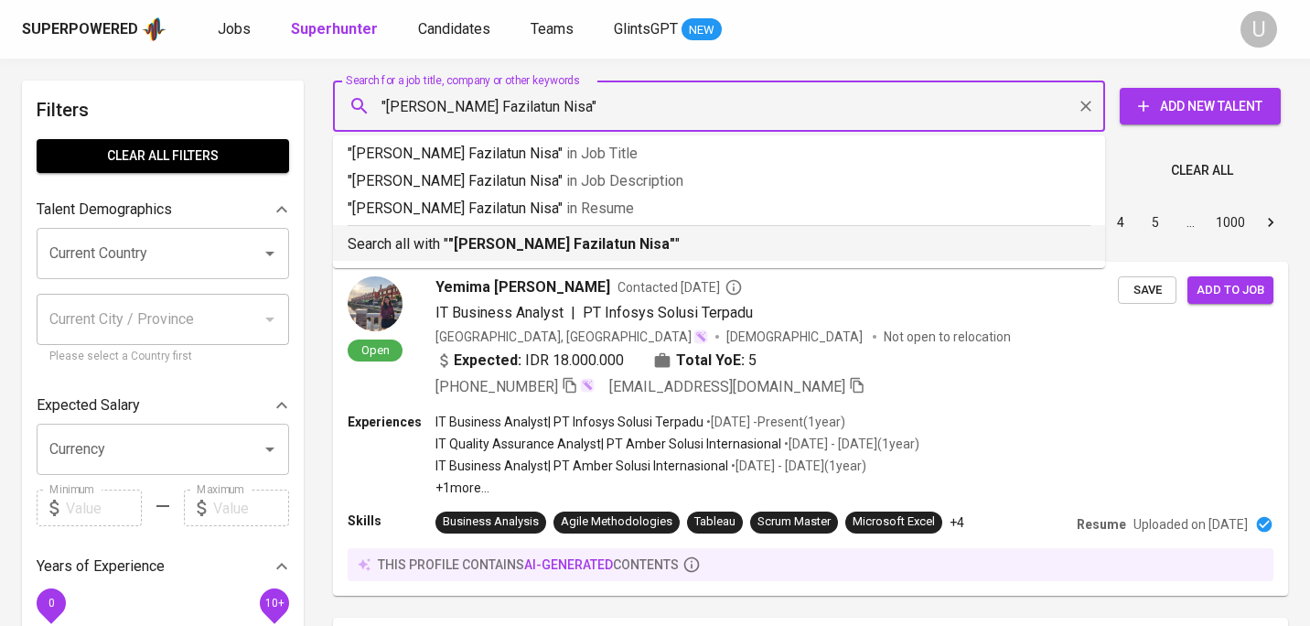
click at [479, 246] on b ""[PERSON_NAME] Fazilatun Nisa"" at bounding box center [561, 243] width 227 height 17
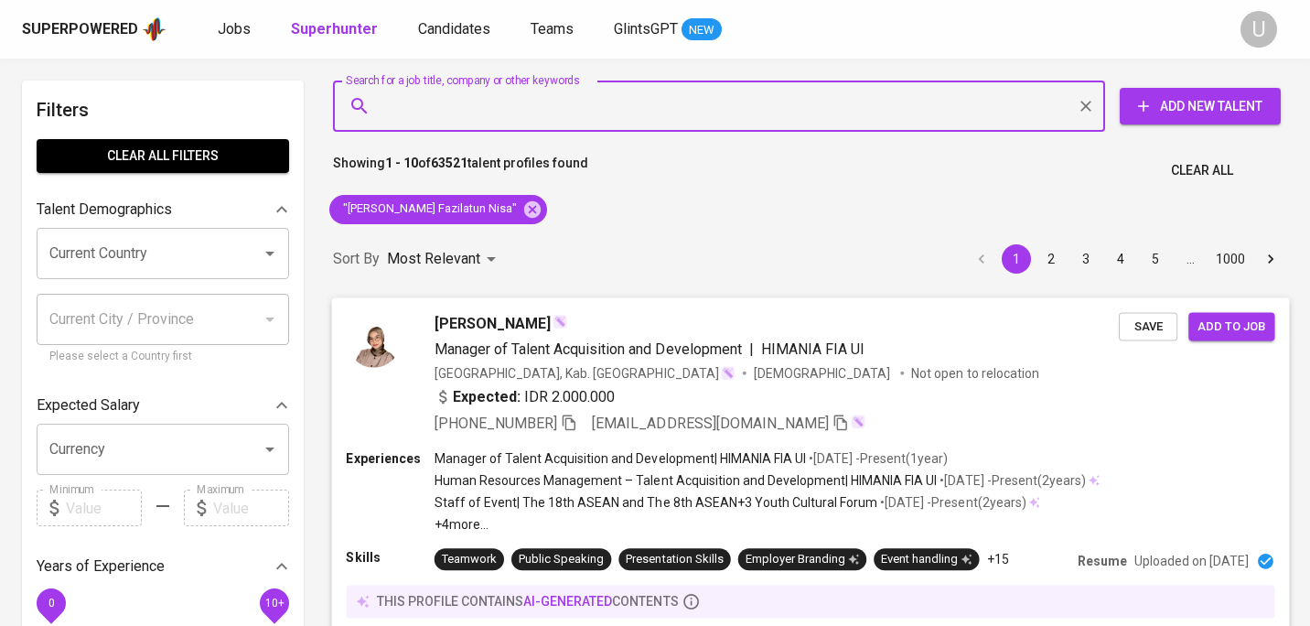
click at [577, 422] on icon "button" at bounding box center [569, 422] width 16 height 16
